Goal: Task Accomplishment & Management: Manage account settings

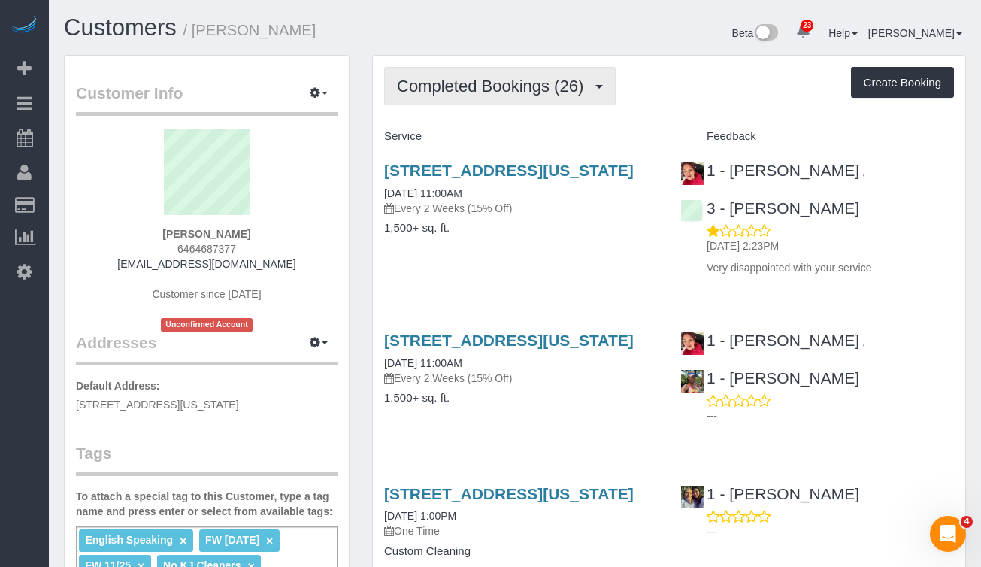
click at [465, 88] on span "Completed Bookings (26)" at bounding box center [494, 86] width 194 height 19
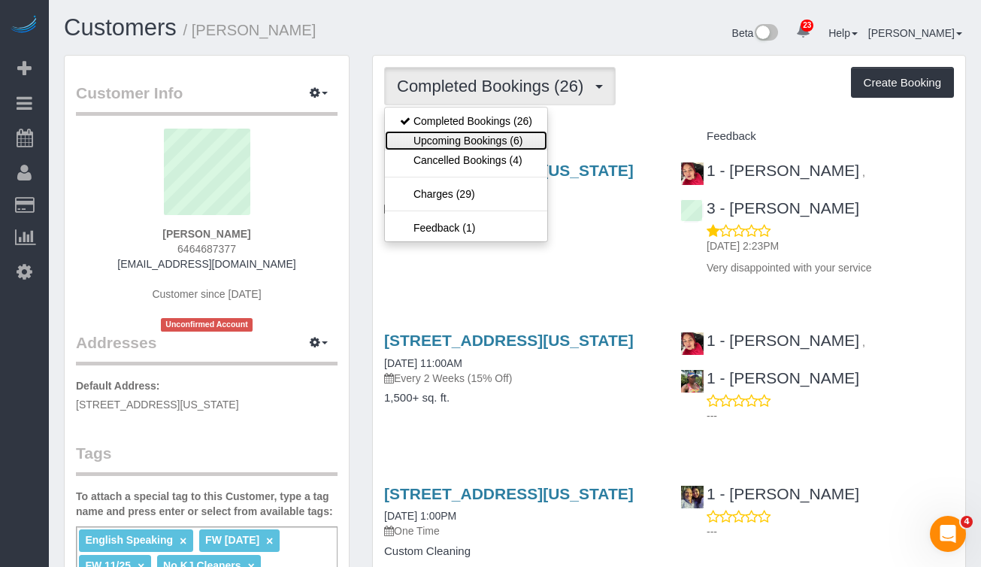
click at [446, 132] on link "Upcoming Bookings (6)" at bounding box center [466, 141] width 162 height 20
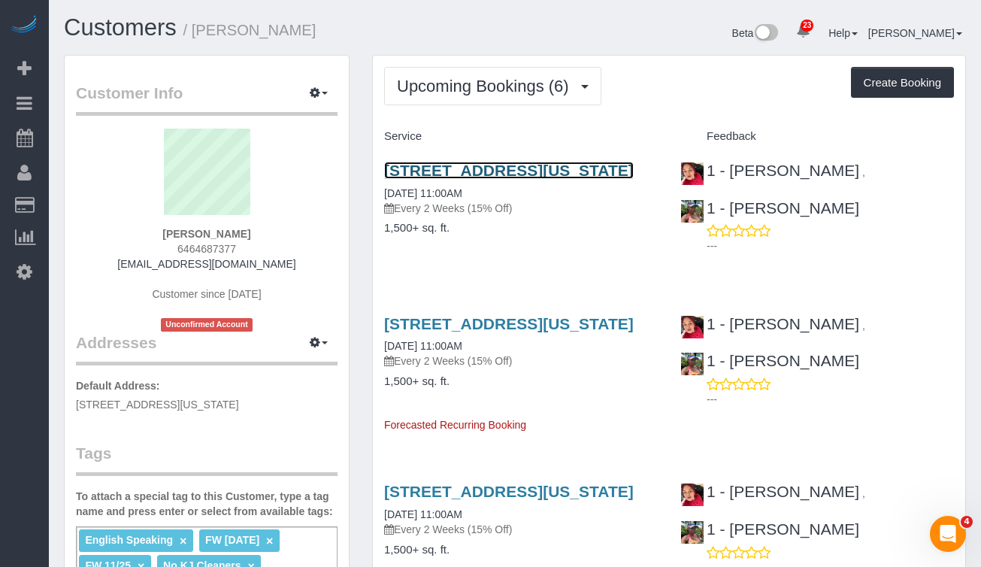
click at [440, 179] on link "[STREET_ADDRESS][US_STATE]" at bounding box center [509, 170] width 250 height 17
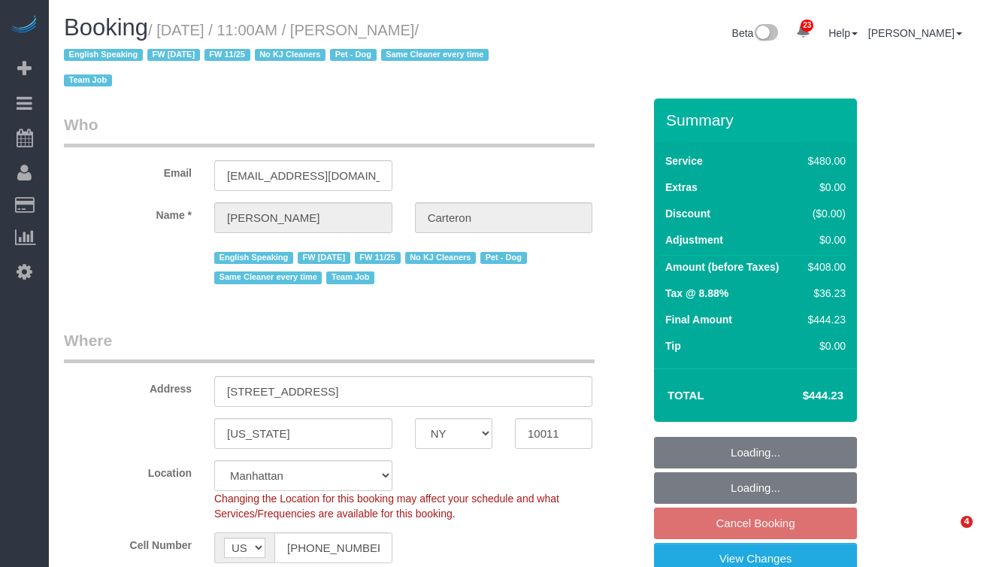
select select "NY"
select select "180"
select select "spot2"
select select "number:89"
select select "number:90"
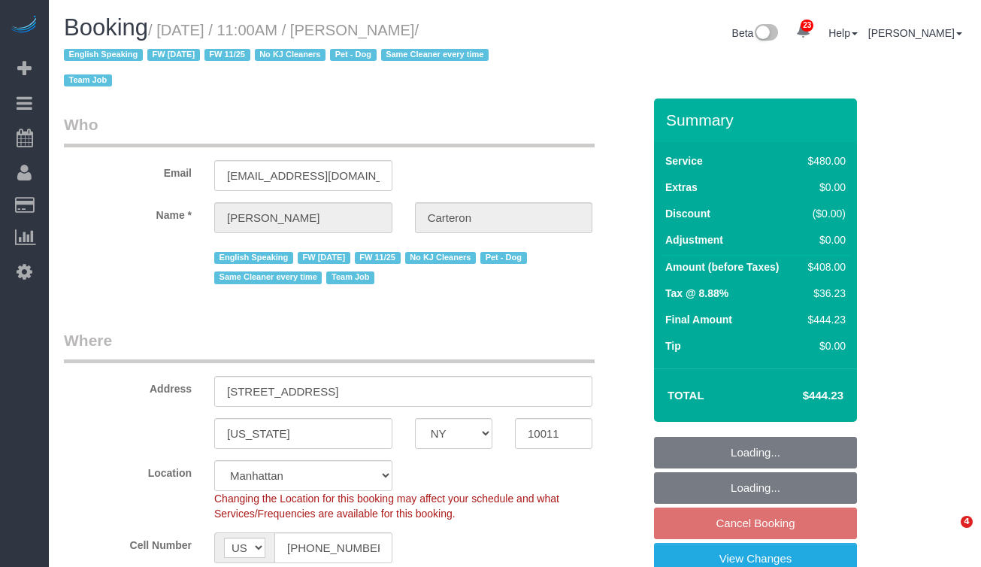
select select "number:13"
select select "number:5"
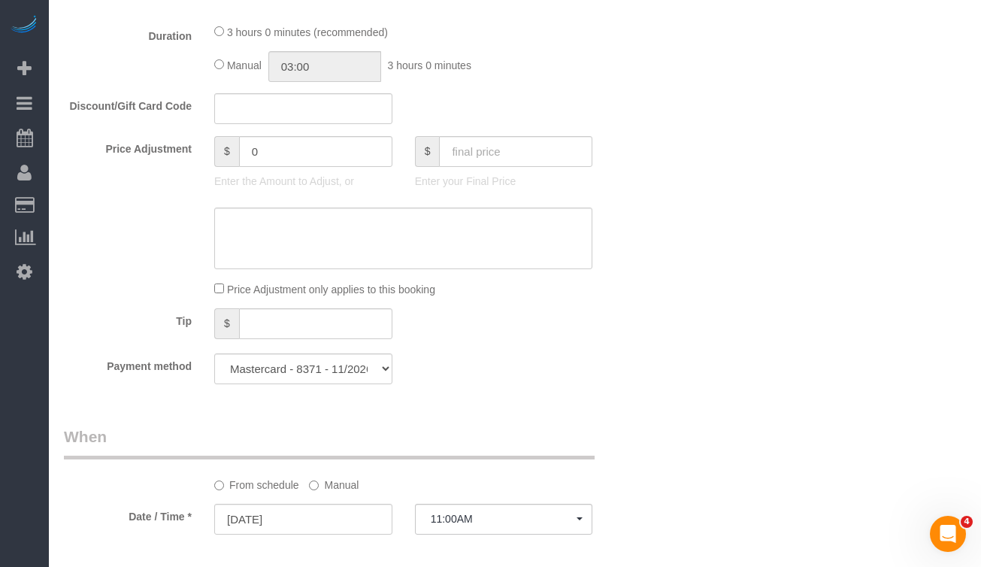
scroll to position [841, 0]
